Goal: Task Accomplishment & Management: Manage account settings

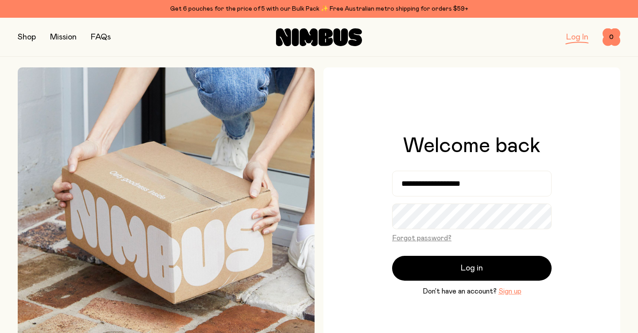
type input "**********"
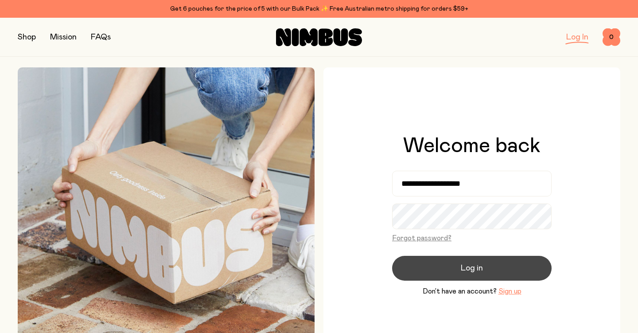
click at [469, 269] on span "Log in" at bounding box center [472, 268] width 22 height 12
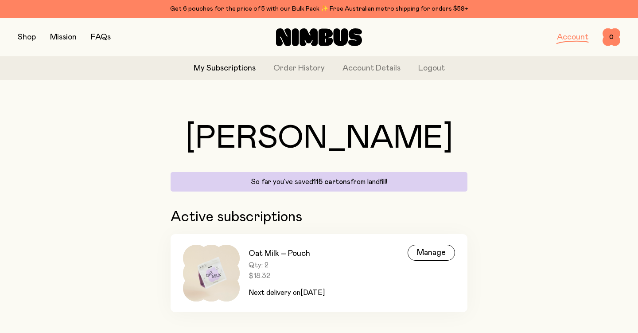
scroll to position [15, 0]
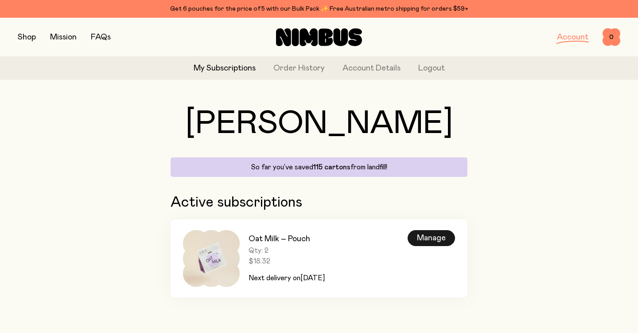
click at [424, 237] on div "Manage" at bounding box center [431, 238] width 47 height 16
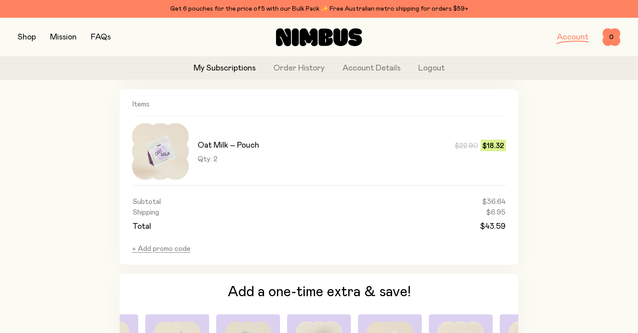
scroll to position [525, 0]
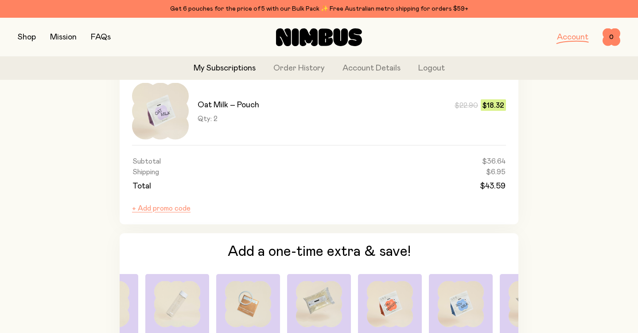
click at [163, 210] on button "+ Add promo code" at bounding box center [161, 208] width 58 height 9
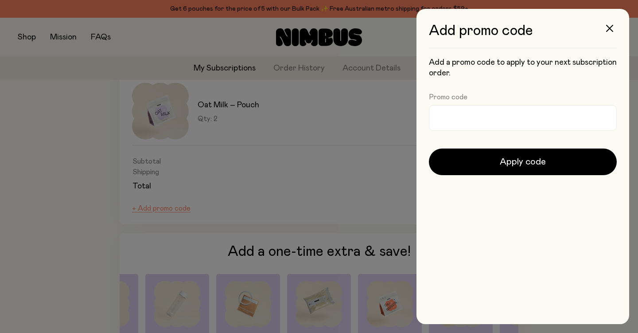
scroll to position [0, 0]
click at [440, 120] on input "Promo code" at bounding box center [523, 118] width 188 height 26
paste input "**********"
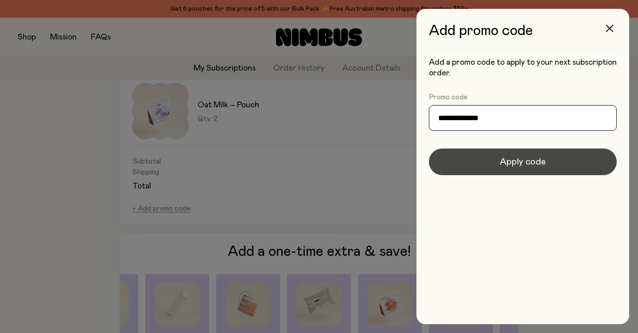
type input "**********"
click at [524, 160] on span "Apply code" at bounding box center [523, 161] width 46 height 12
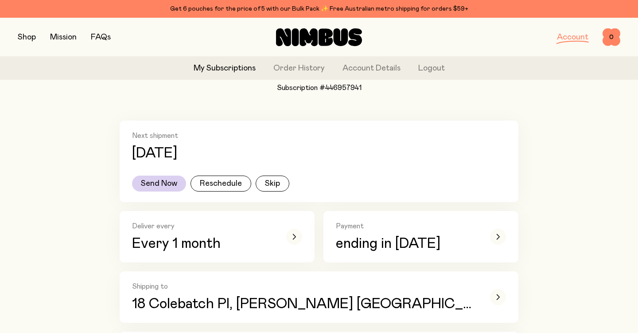
scroll to position [108, 0]
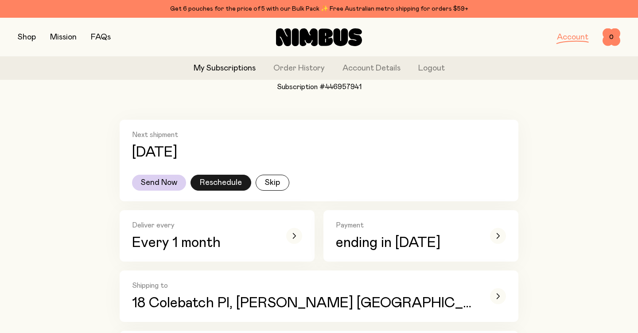
click at [217, 180] on button "Reschedule" at bounding box center [220, 183] width 61 height 16
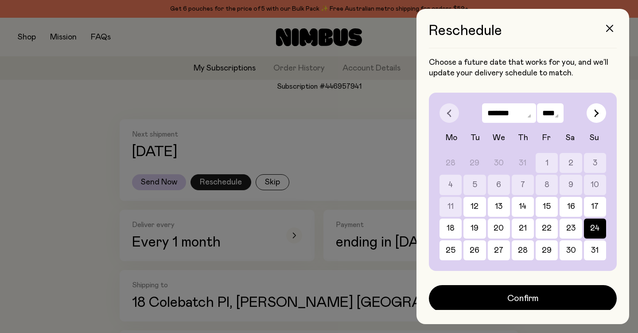
scroll to position [0, 0]
click at [595, 109] on icon "button" at bounding box center [596, 113] width 5 height 8
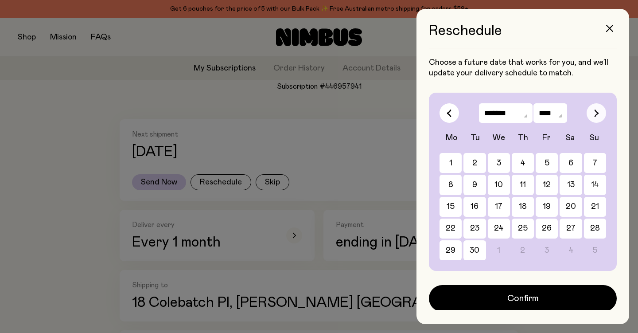
click at [595, 109] on icon "button" at bounding box center [596, 113] width 5 height 8
select select "*"
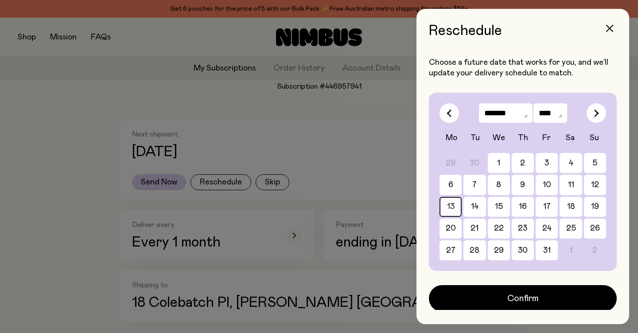
click at [512, 206] on button "13" at bounding box center [523, 207] width 22 height 20
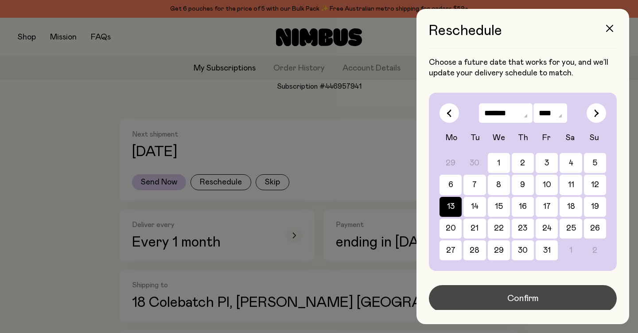
click at [522, 297] on span "Confirm" at bounding box center [522, 298] width 31 height 12
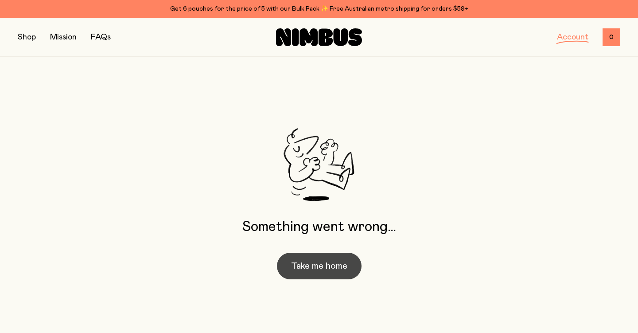
click at [330, 265] on button "Take me home" at bounding box center [319, 266] width 85 height 27
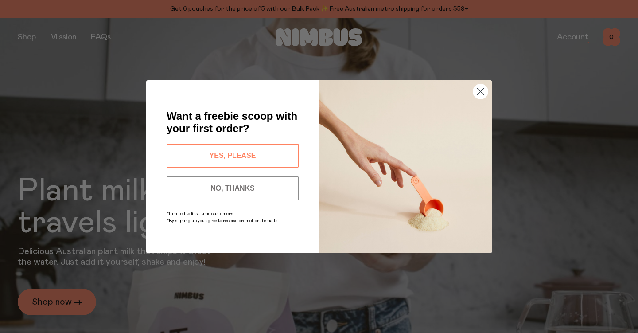
click at [477, 91] on circle "Close dialog" at bounding box center [480, 91] width 15 height 15
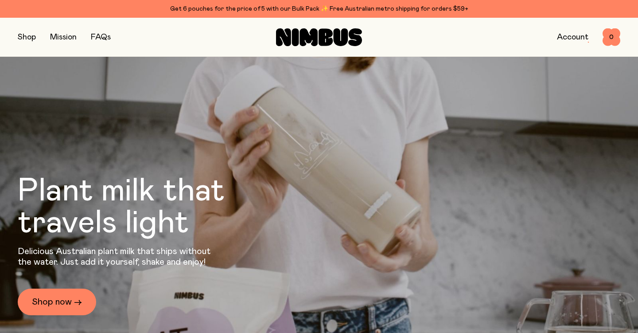
click at [569, 40] on link "Account" at bounding box center [572, 37] width 31 height 8
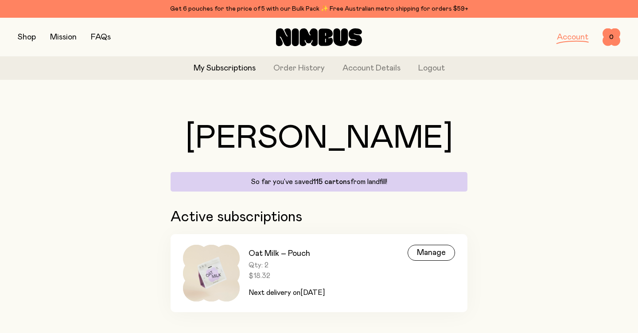
scroll to position [15, 0]
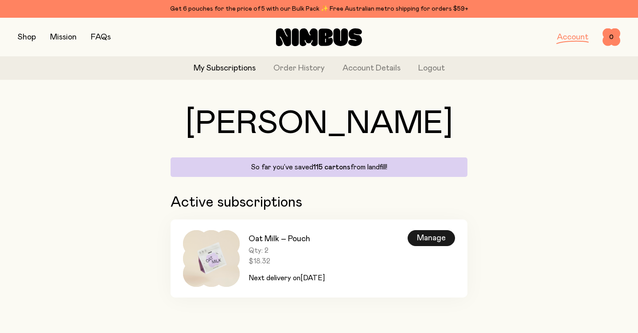
click at [429, 241] on div "Manage" at bounding box center [431, 238] width 47 height 16
